Goal: Navigation & Orientation: Find specific page/section

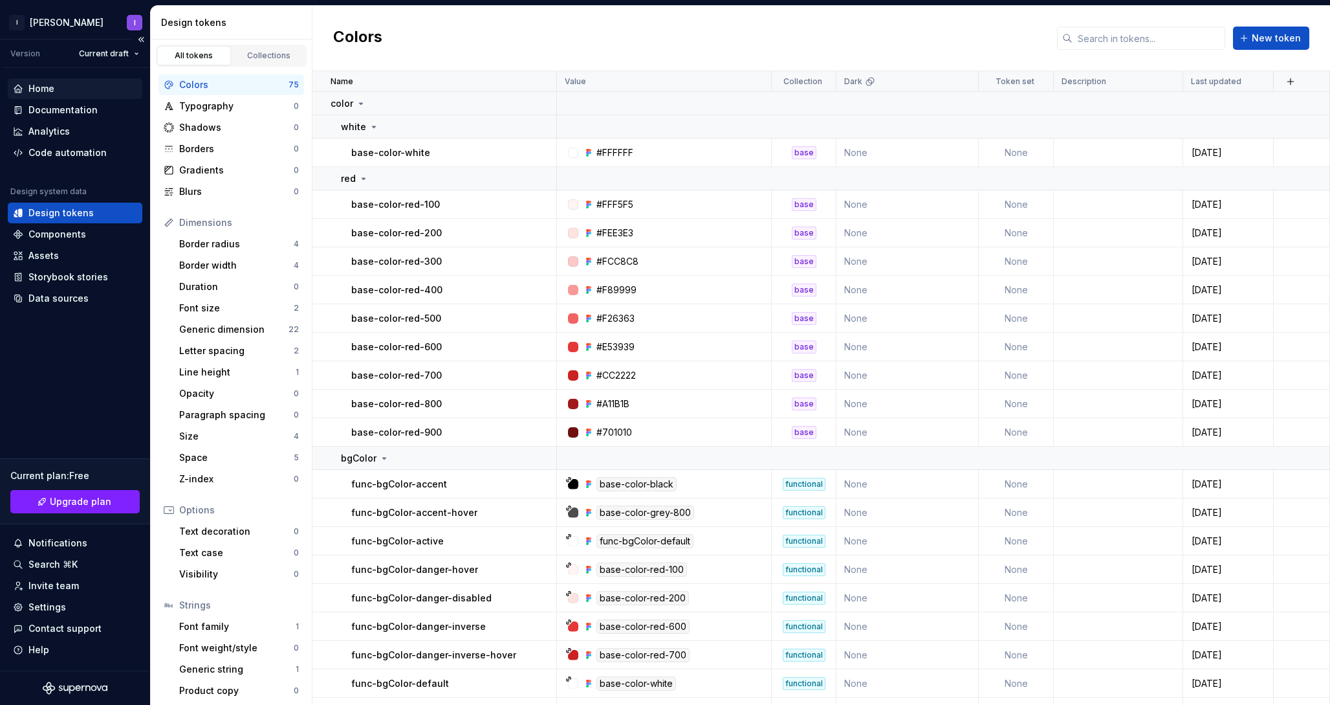
click at [61, 89] on div "Home" at bounding box center [75, 88] width 124 height 13
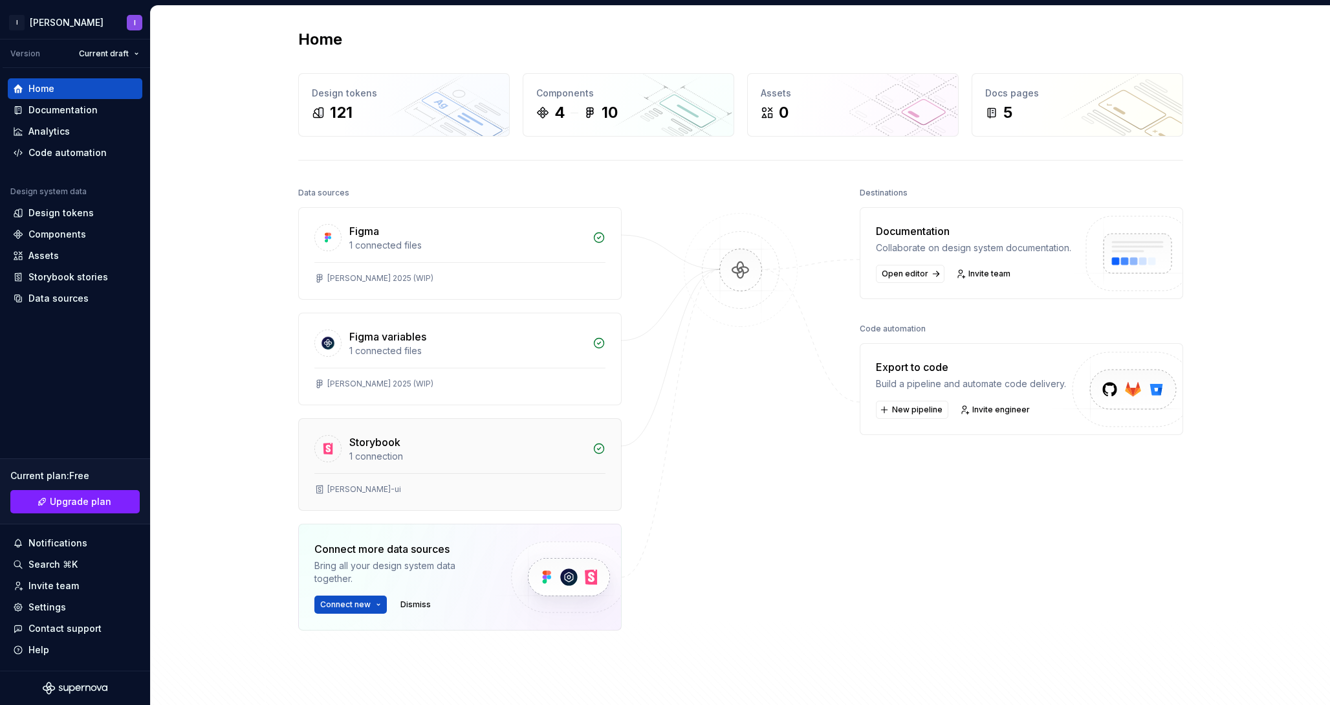
click at [377, 448] on div "Storybook" at bounding box center [374, 442] width 51 height 16
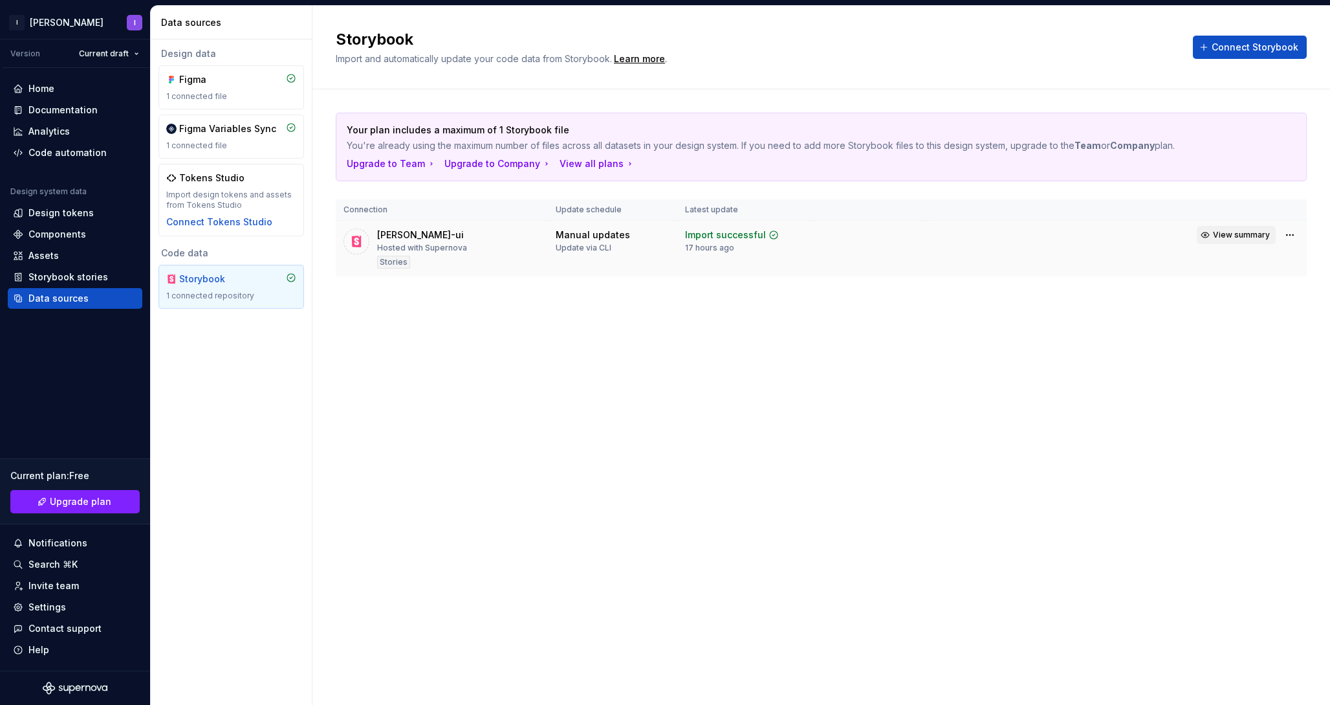
click at [1216, 237] on span "View summary" at bounding box center [1241, 235] width 57 height 10
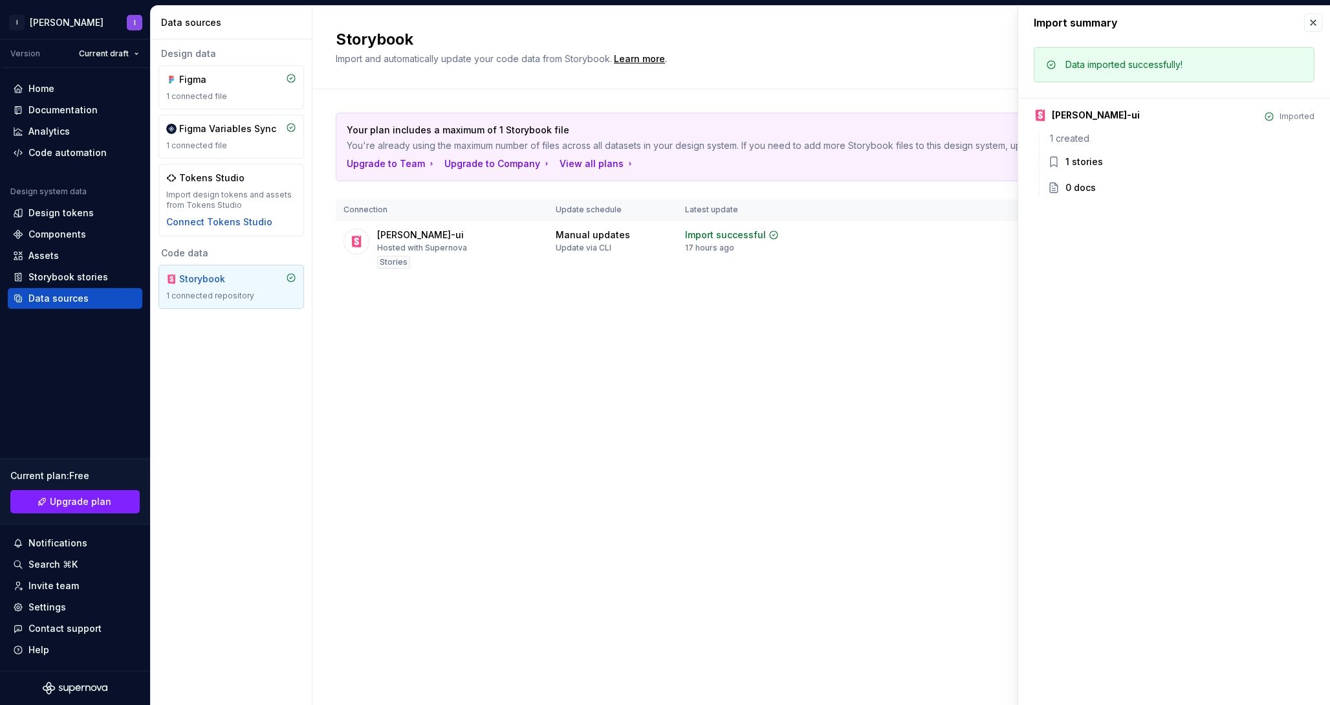
click at [1079, 164] on div "1 stories" at bounding box center [1085, 161] width 38 height 13
click at [1310, 23] on button "button" at bounding box center [1313, 23] width 18 height 18
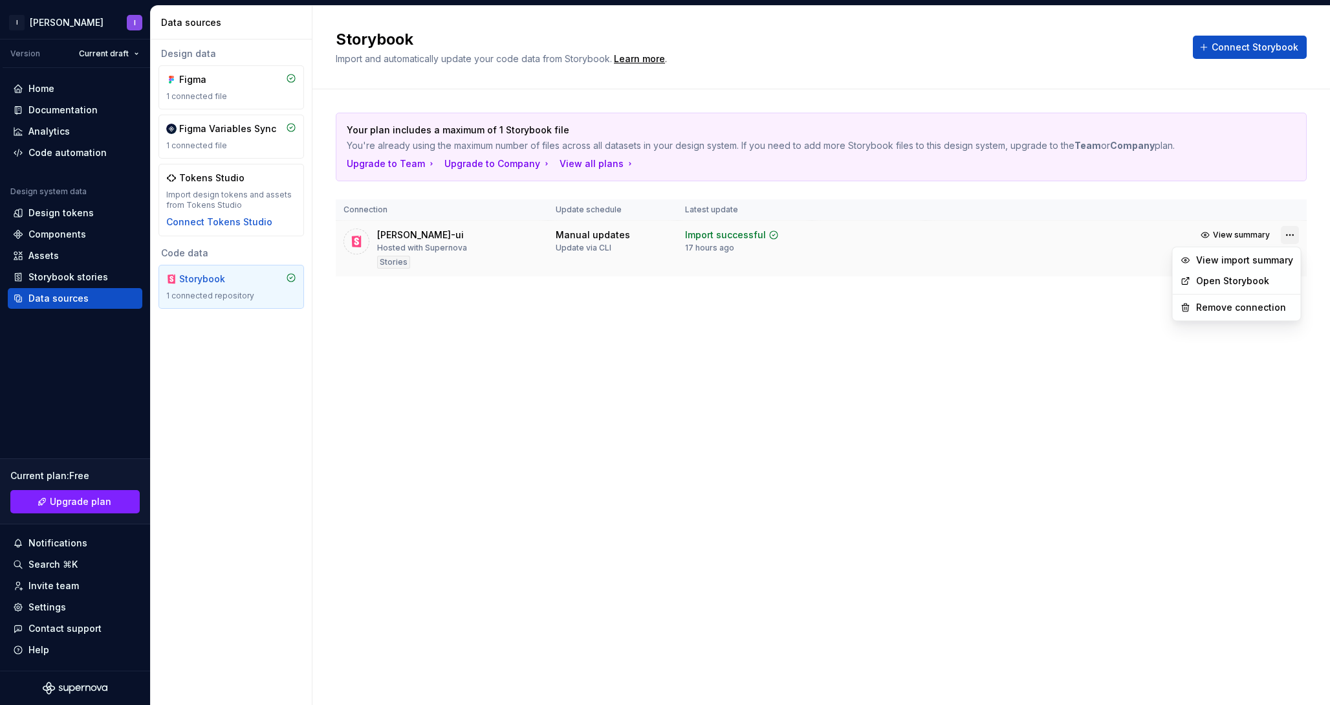
click at [1285, 232] on html "I Bergman I Version Current draft Home Documentation Analytics Code automation …" at bounding box center [665, 352] width 1330 height 705
click at [1238, 278] on link "Open Storybook" at bounding box center [1244, 280] width 97 height 13
